Goal: Find specific page/section: Find specific page/section

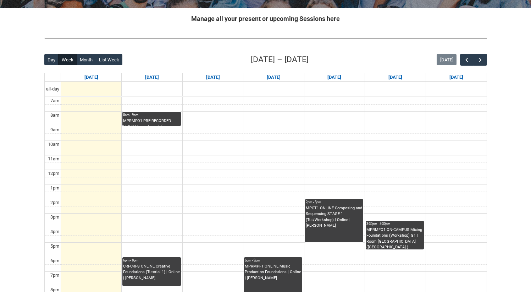
scroll to position [134, 0]
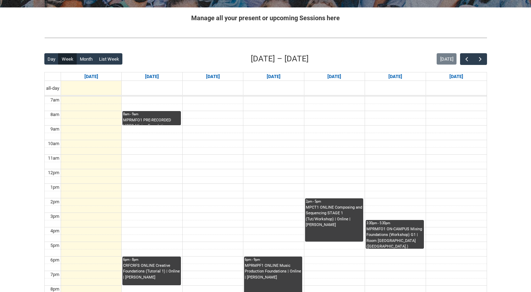
click at [166, 117] on div "MPRMFO1 PRE-RECORDED VIDEO Mixing Foundations (Lecture/Tut) | Online | Benjamin…" at bounding box center [151, 121] width 57 height 8
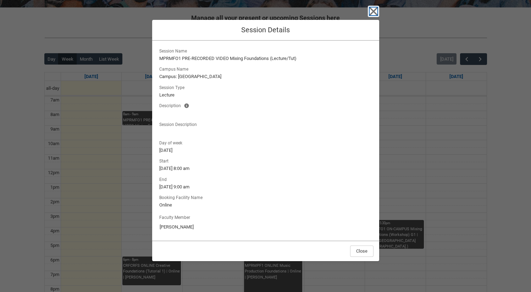
click at [369, 12] on icon "button" at bounding box center [373, 11] width 11 height 11
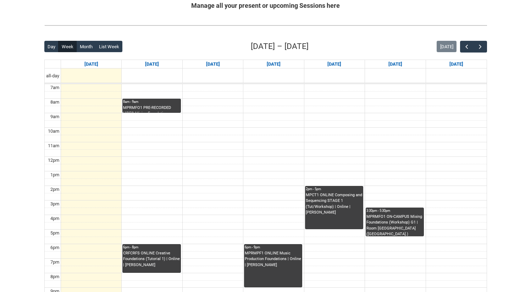
scroll to position [149, 0]
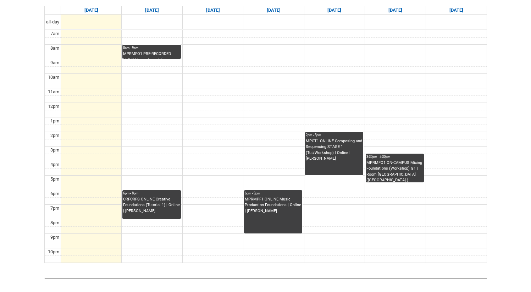
scroll to position [204, 0]
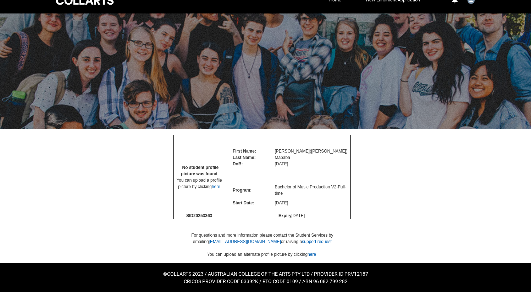
scroll to position [33, 0]
